Goal: Information Seeking & Learning: Learn about a topic

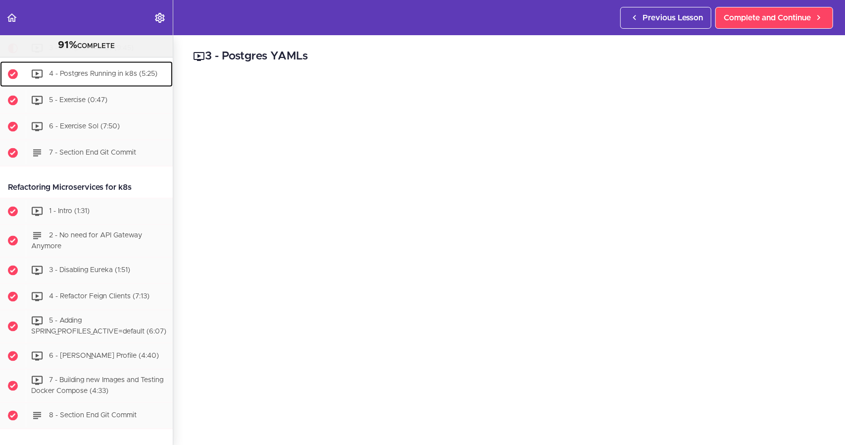
click at [111, 77] on span "4 - Postgres Running in k8s (5:25)" at bounding box center [103, 73] width 108 height 7
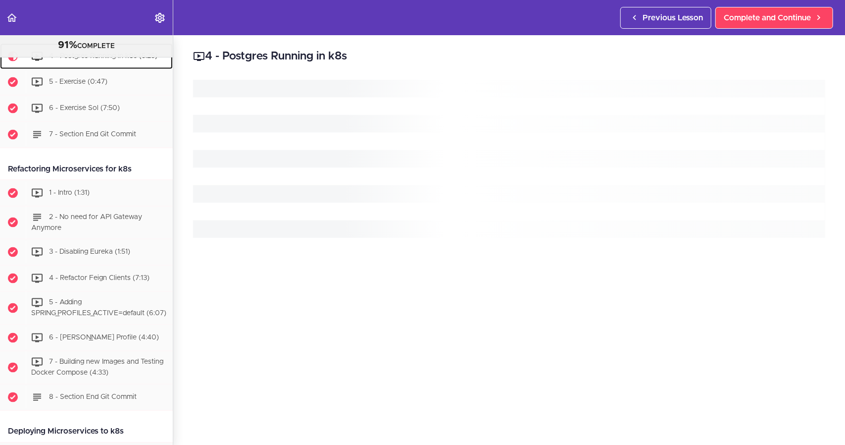
scroll to position [3631, 0]
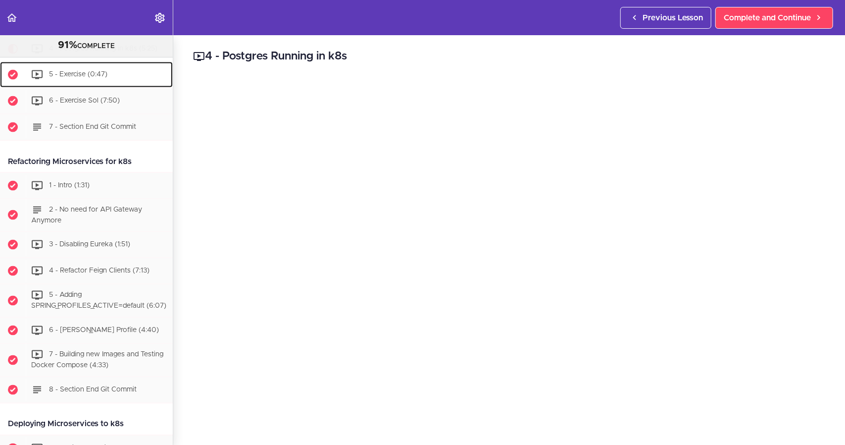
click at [69, 86] on div "5 - Exercise (0:47)" at bounding box center [99, 75] width 147 height 22
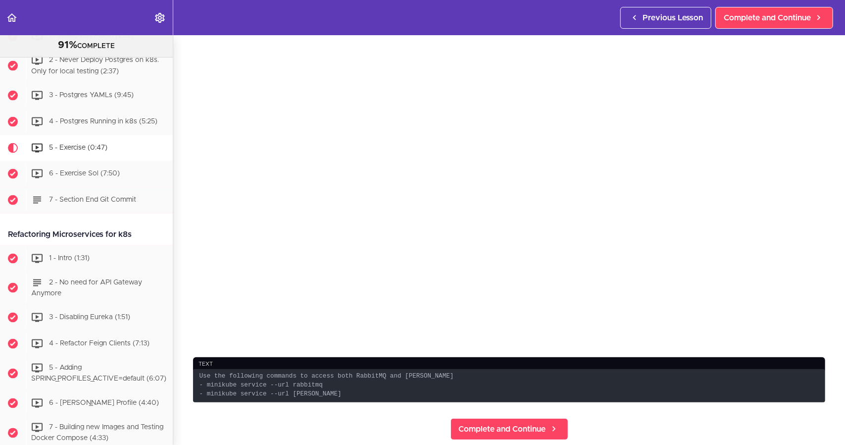
scroll to position [149, 0]
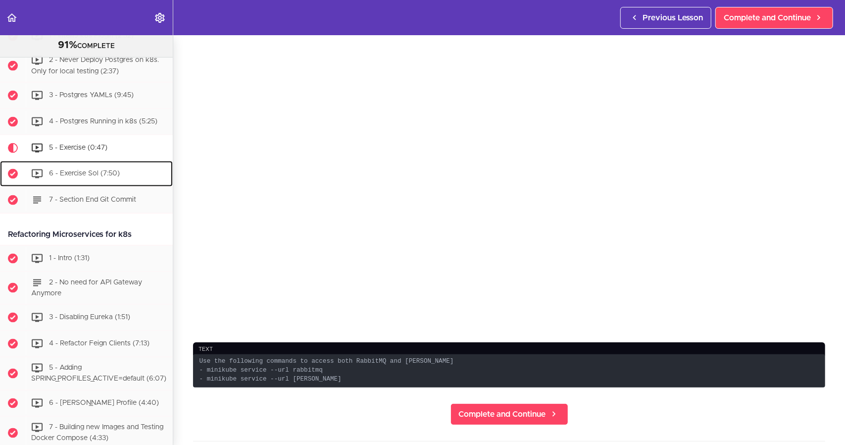
click at [89, 177] on span "6 - Exercise Sol (7:50)" at bounding box center [84, 173] width 71 height 7
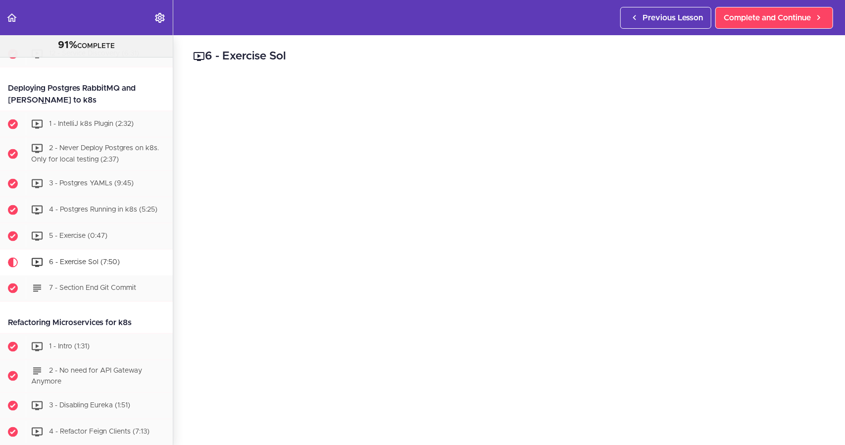
scroll to position [3441, 0]
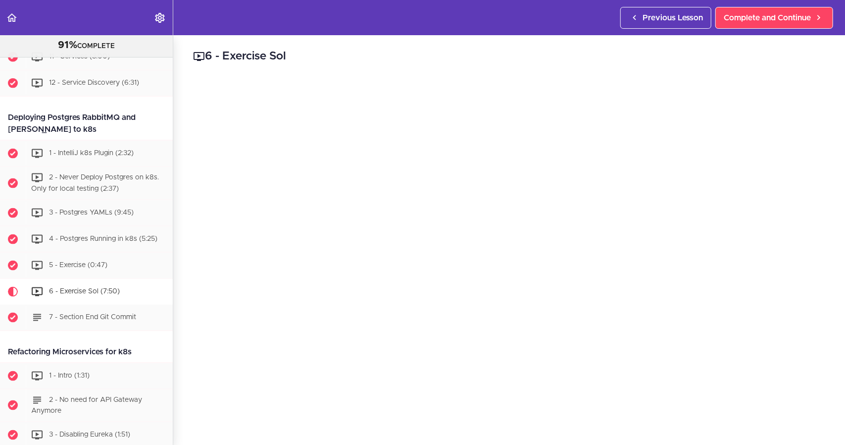
drag, startPoint x: 80, startPoint y: 167, endPoint x: 1, endPoint y: 156, distance: 79.4
click at [1, 141] on div "Deploying Postgres RabbitMQ and [PERSON_NAME] to k8s" at bounding box center [86, 123] width 173 height 34
copy div "Deploying Postgres RabbitMQ and [PERSON_NAME] to k8s"
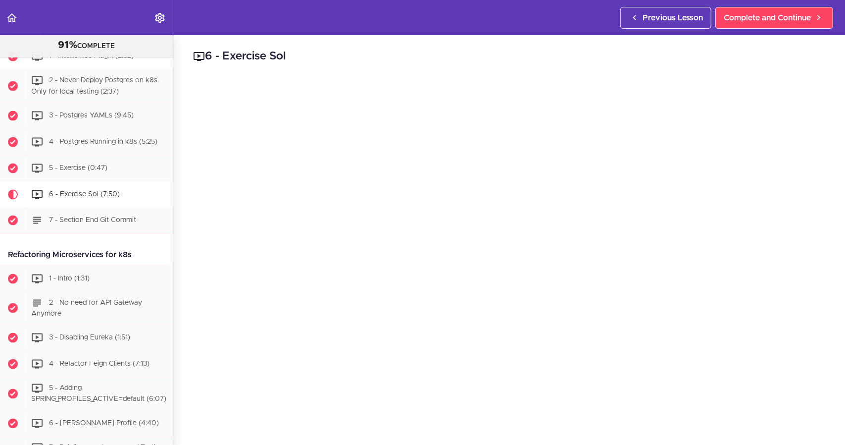
scroll to position [3540, 0]
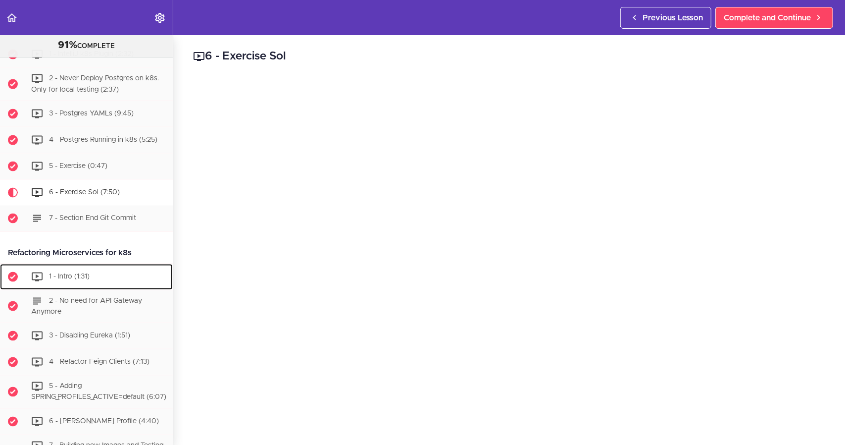
click at [102, 288] on div "1 - Intro (1:31)" at bounding box center [99, 277] width 147 height 22
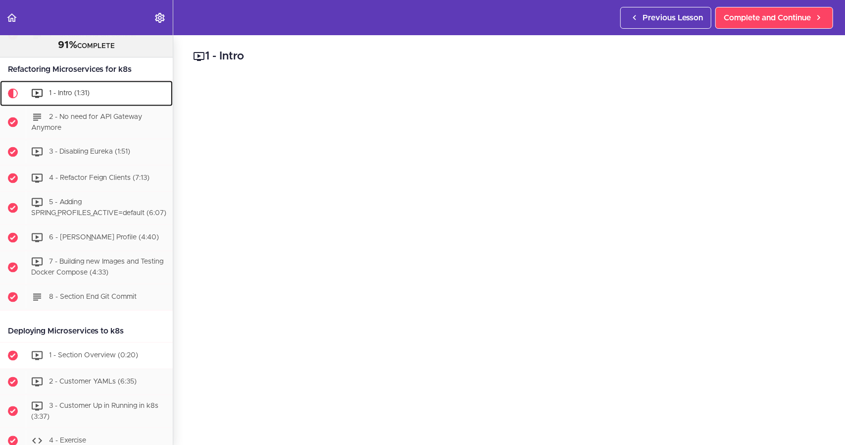
scroll to position [3718, 0]
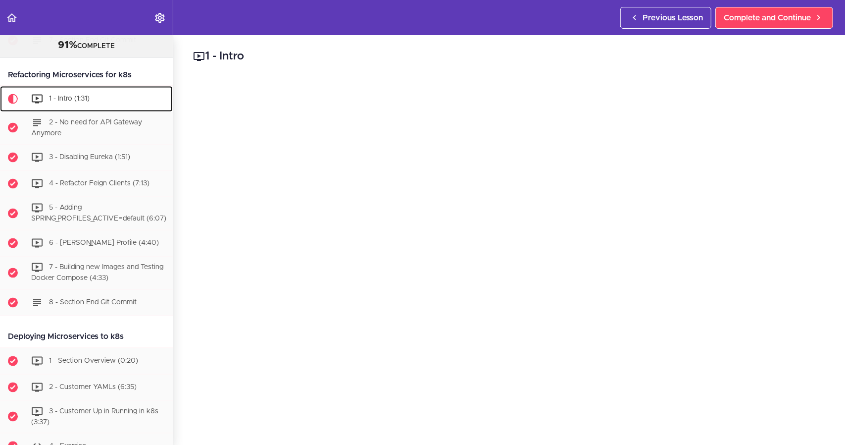
click at [88, 110] on div "1 - Intro (1:31)" at bounding box center [99, 99] width 147 height 22
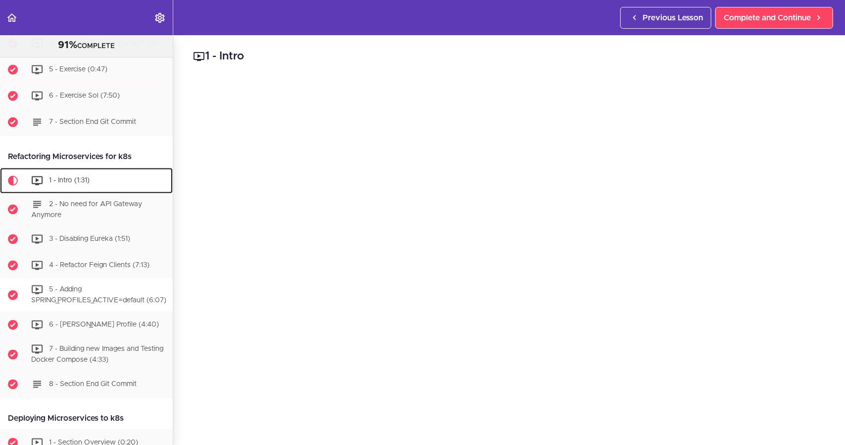
scroll to position [3669, 0]
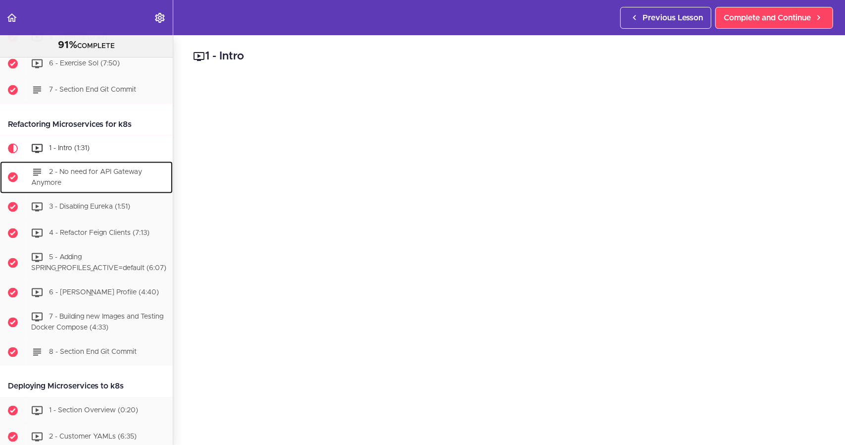
click at [103, 194] on div "2 - No need for API Gateway Anymore" at bounding box center [99, 177] width 147 height 33
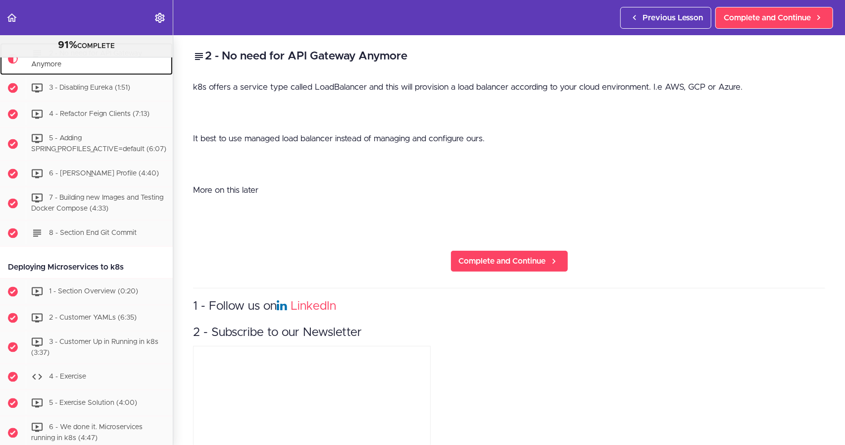
scroll to position [3794, 0]
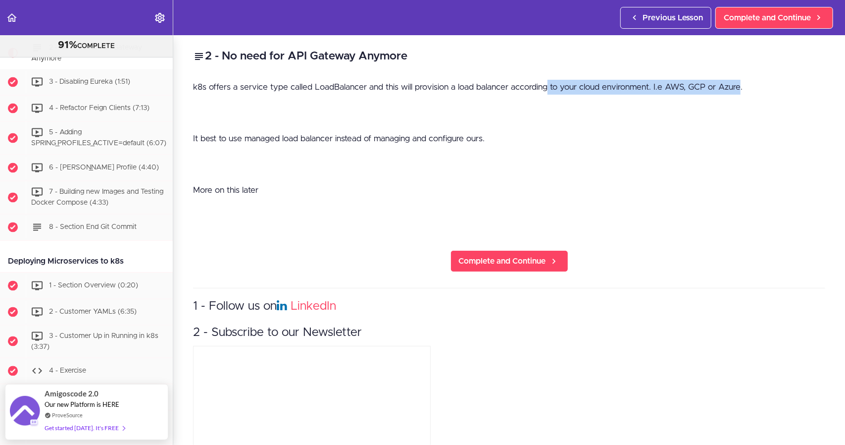
drag, startPoint x: 545, startPoint y: 88, endPoint x: 740, endPoint y: 87, distance: 195.1
click at [740, 87] on p "k8s offers a service type called LoadBalancer and this will provision a load ba…" at bounding box center [509, 87] width 632 height 15
click at [335, 140] on p "It best to use managed load balancer instead of managing and configure ours." at bounding box center [509, 138] width 632 height 15
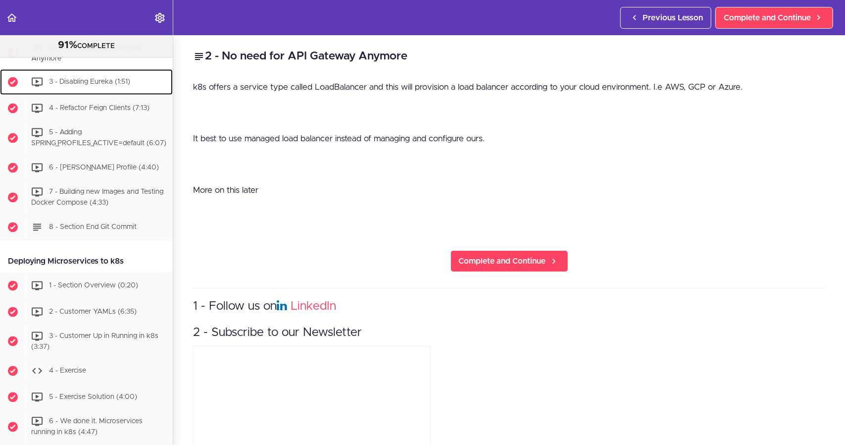
click at [47, 93] on div "3 - Disabling Eureka (1:51)" at bounding box center [99, 82] width 147 height 22
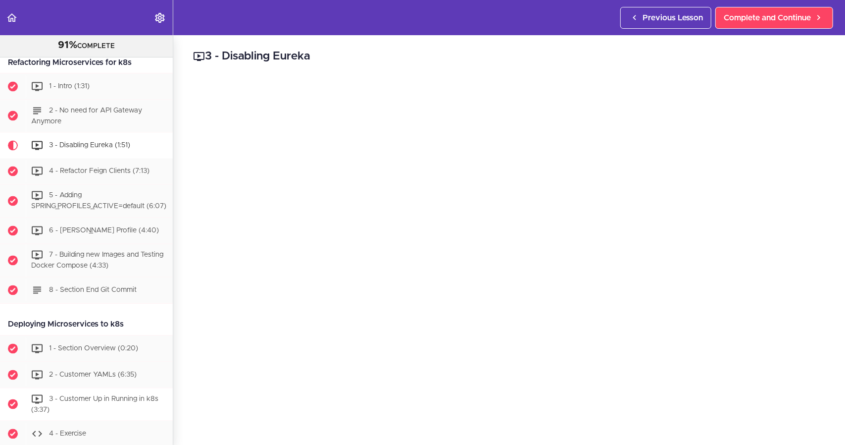
scroll to position [3728, 0]
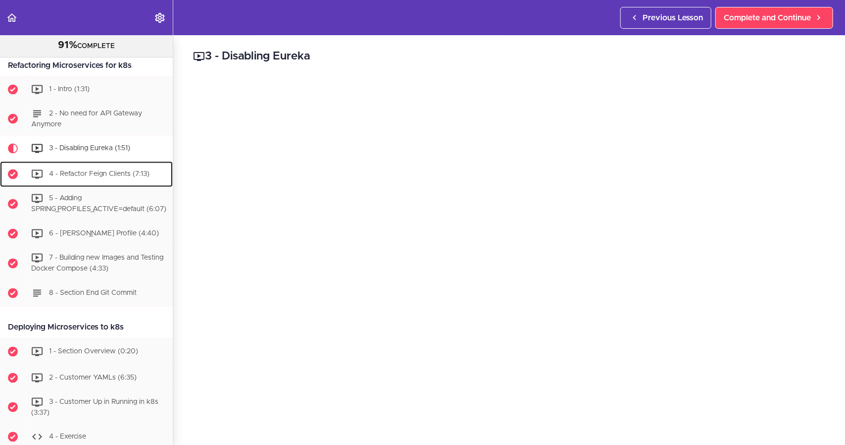
click at [96, 185] on div "4 - Refactor Feign Clients (7:13)" at bounding box center [99, 174] width 147 height 22
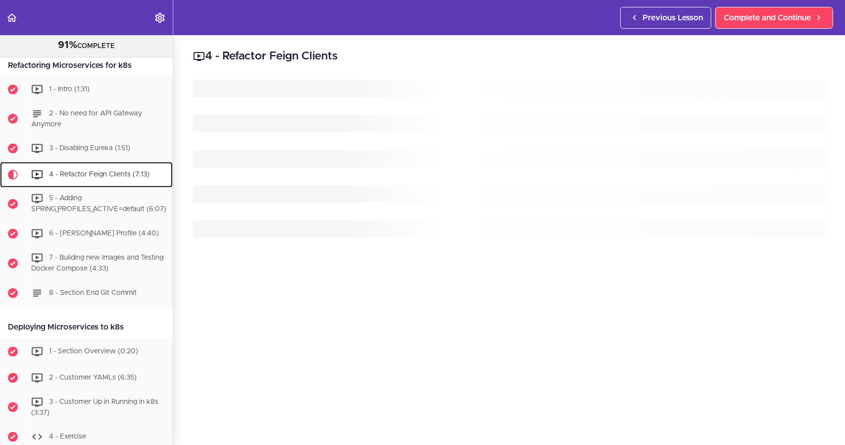
scroll to position [3852, 0]
